Goal: Task Accomplishment & Management: Manage account settings

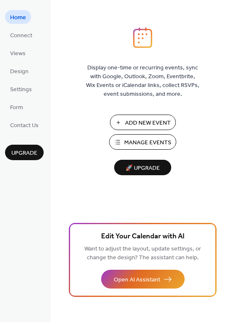
click at [135, 145] on span "Manage Events" at bounding box center [147, 143] width 47 height 9
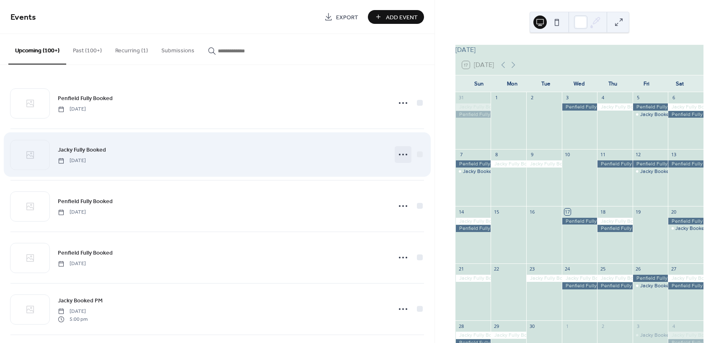
click at [402, 153] on icon at bounding box center [402, 154] width 13 height 13
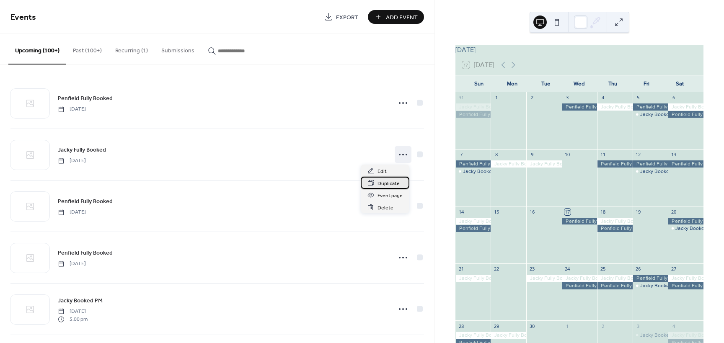
click at [395, 179] on span "Duplicate" at bounding box center [388, 183] width 22 height 9
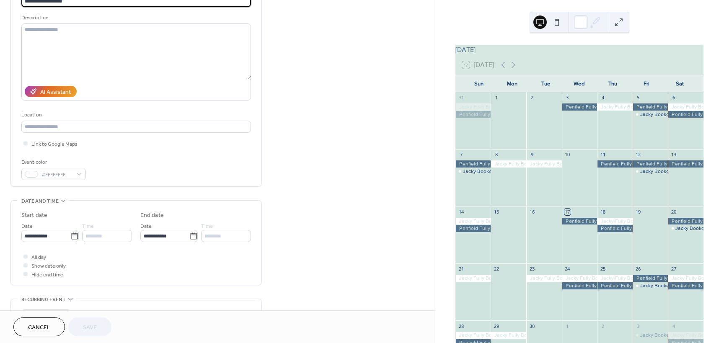
scroll to position [84, 0]
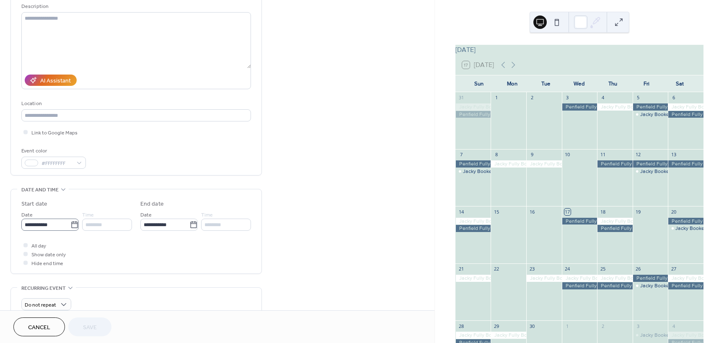
click at [74, 226] on icon at bounding box center [74, 225] width 8 height 8
click at [70, 226] on input "**********" at bounding box center [45, 225] width 49 height 12
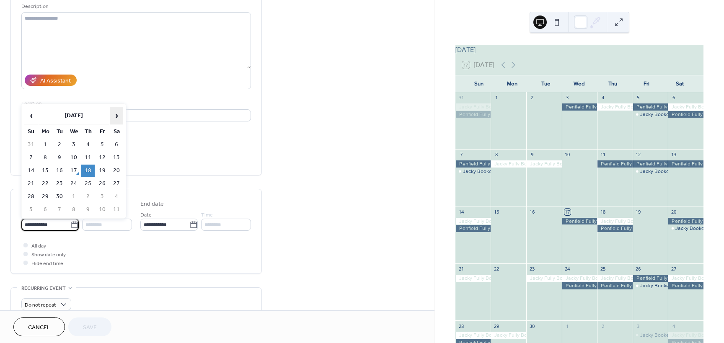
click at [116, 117] on span "›" at bounding box center [116, 115] width 13 height 17
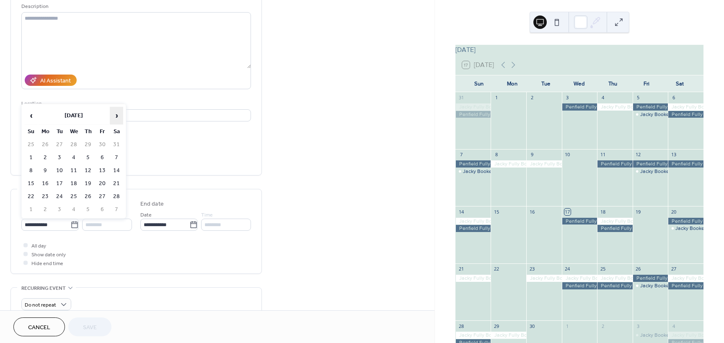
click at [116, 117] on span "›" at bounding box center [116, 115] width 13 height 17
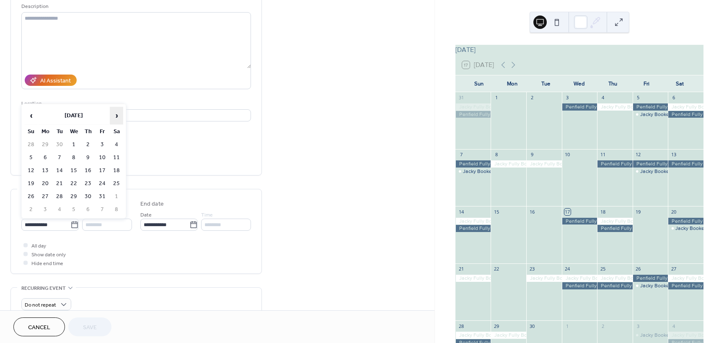
click at [116, 117] on span "›" at bounding box center [116, 115] width 13 height 17
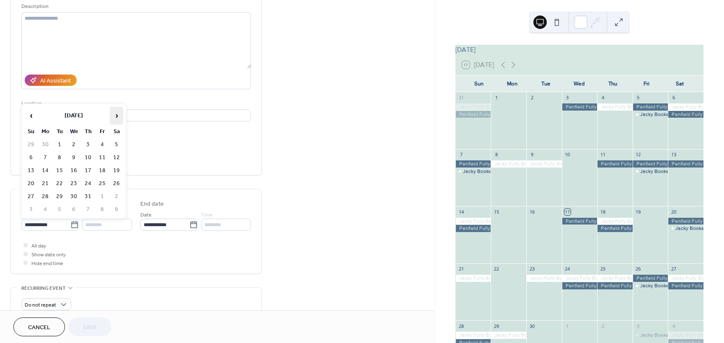
click at [116, 117] on span "›" at bounding box center [116, 115] width 13 height 17
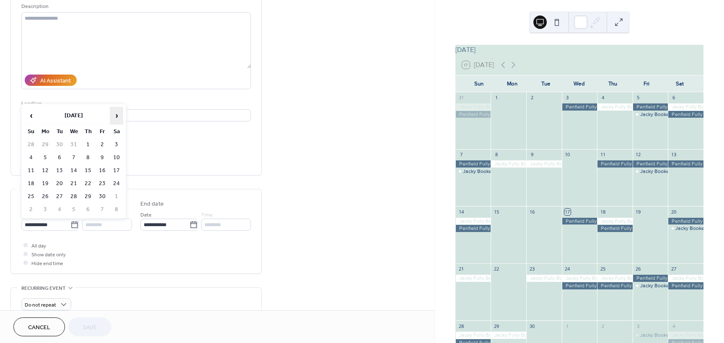
click at [116, 117] on span "›" at bounding box center [116, 115] width 13 height 17
click at [103, 171] on td "17" at bounding box center [101, 171] width 13 height 12
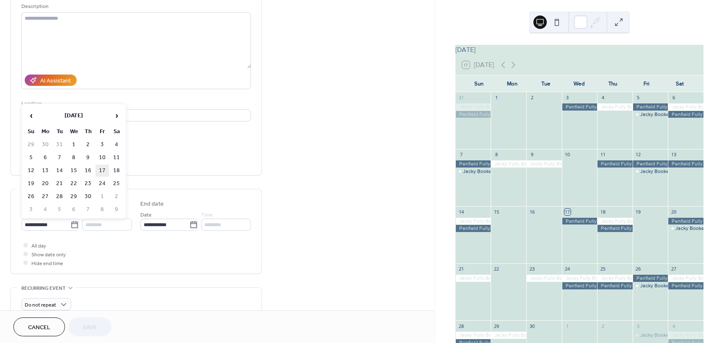
type input "**********"
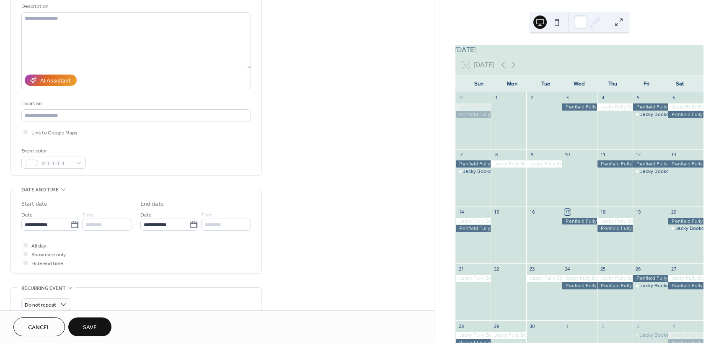
drag, startPoint x: 103, startPoint y: 330, endPoint x: 114, endPoint y: 295, distance: 37.1
click at [104, 330] on button "Save" at bounding box center [89, 326] width 43 height 19
